Goal: Find specific page/section: Find specific page/section

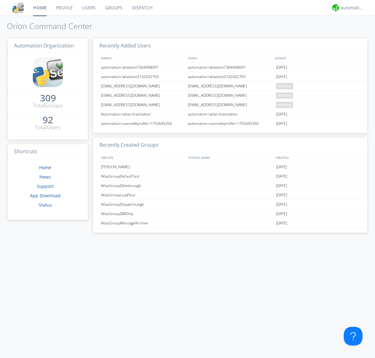
click at [113, 8] on link "Groups" at bounding box center [113, 8] width 27 height 16
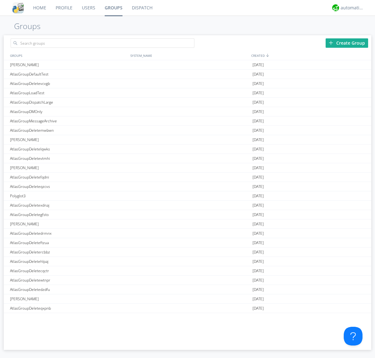
click at [347, 43] on div "Create Group" at bounding box center [346, 42] width 42 height 9
click at [113, 8] on link "Groups" at bounding box center [113, 8] width 27 height 16
type input "AtlasGroupDeleteaduyn"
click at [88, 8] on link "Users" at bounding box center [88, 8] width 23 height 16
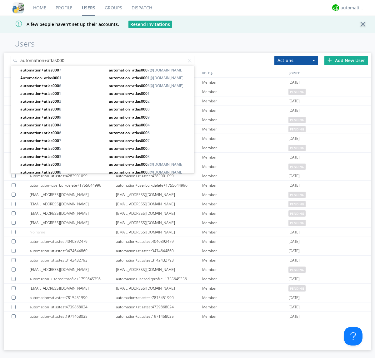
type input "automation+atlas000"
